Goal: Transaction & Acquisition: Download file/media

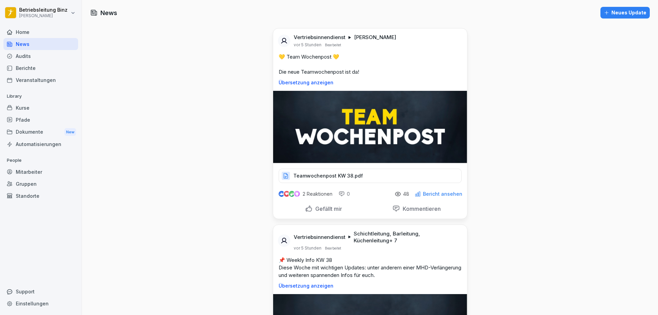
scroll to position [137, 0]
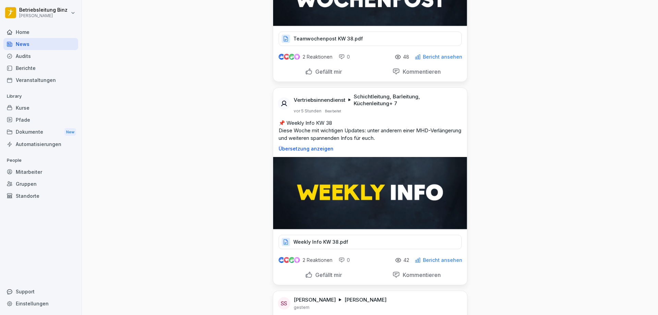
click at [332, 244] on p "Weekly Info KW 38.pdf" at bounding box center [320, 241] width 55 height 7
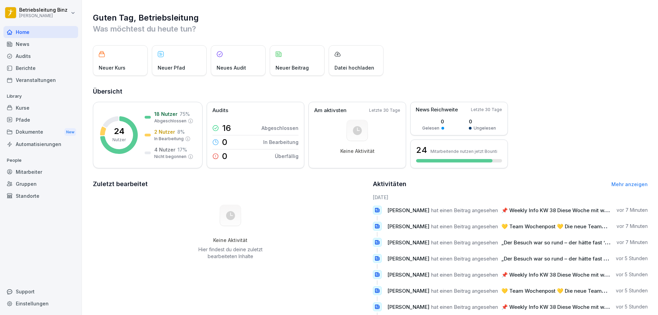
click at [40, 43] on div "News" at bounding box center [40, 44] width 75 height 12
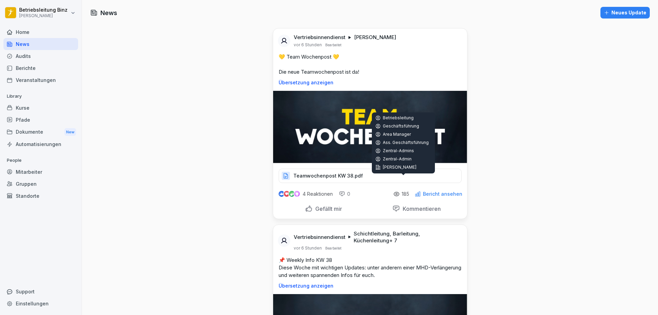
scroll to position [240, 0]
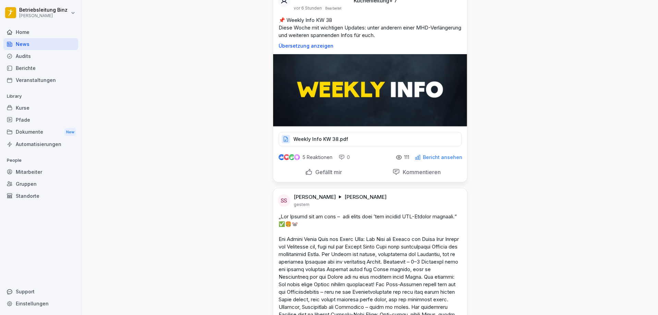
click at [339, 141] on p "Weekly Info KW 38.pdf" at bounding box center [320, 139] width 55 height 7
click at [340, 140] on p "Weekly Info KW 38.pdf" at bounding box center [320, 139] width 55 height 7
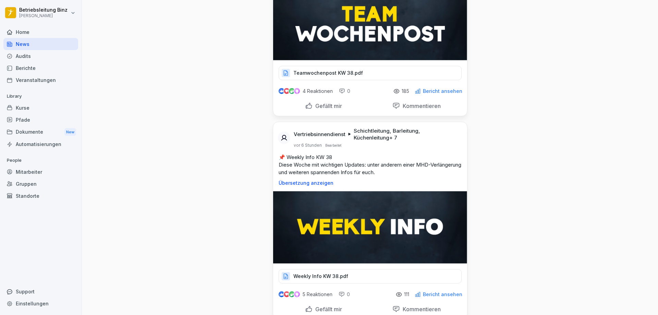
scroll to position [0, 0]
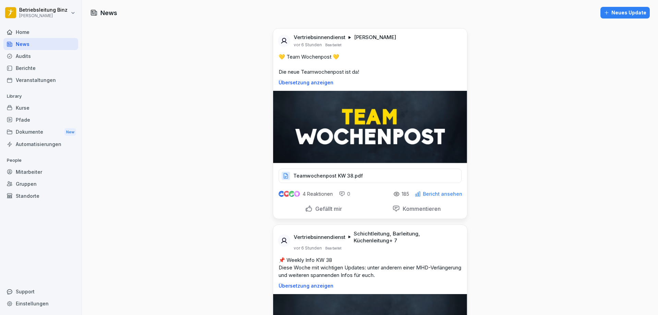
click at [334, 180] on div "Teamwochenpost KW 38.pdf" at bounding box center [369, 176] width 183 height 14
